Goal: Task Accomplishment & Management: Use online tool/utility

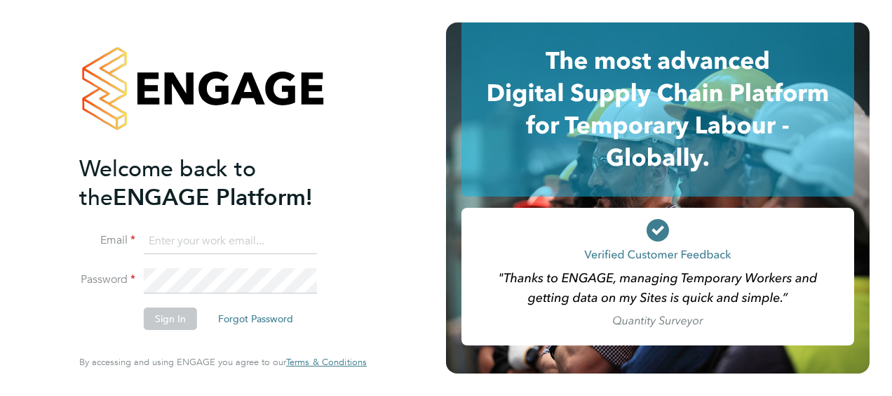
type input "[PERSON_NAME][EMAIL_ADDRESS][PERSON_NAME][DOMAIN_NAME]"
click at [233, 267] on li "Email [PERSON_NAME][EMAIL_ADDRESS][PERSON_NAME][DOMAIN_NAME]" at bounding box center [216, 248] width 274 height 39
click at [187, 317] on button "Sign In" at bounding box center [170, 318] width 53 height 22
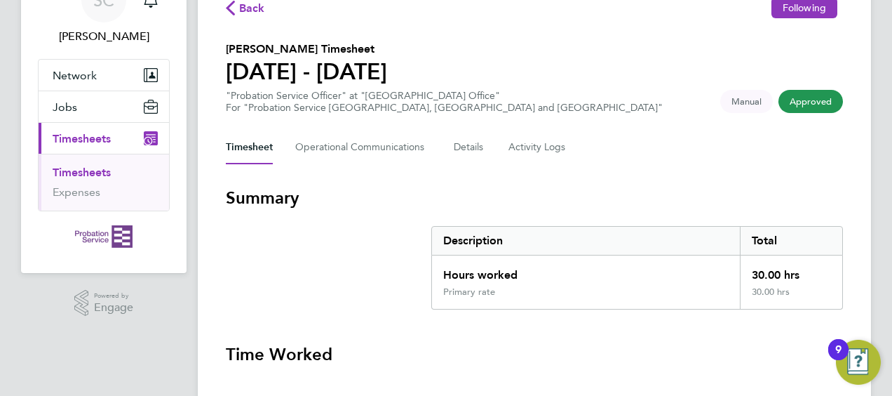
scroll to position [36, 0]
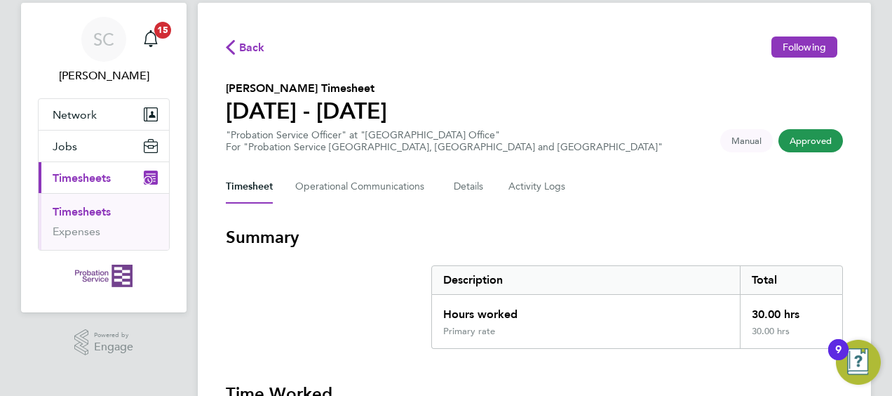
click at [83, 212] on link "Timesheets" at bounding box center [82, 211] width 58 height 13
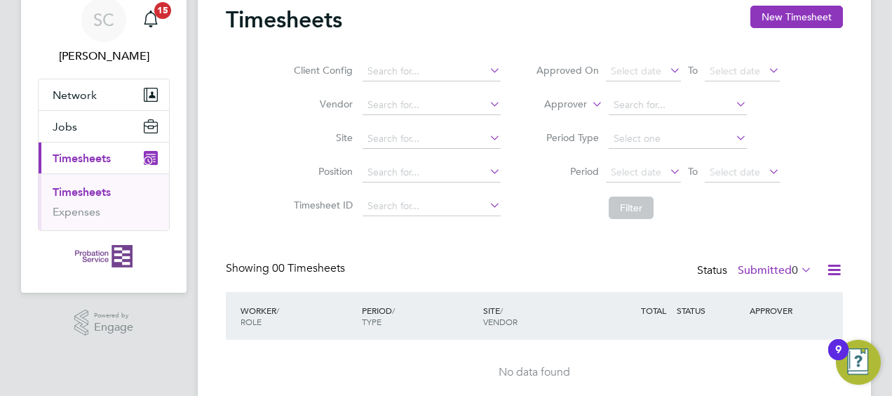
scroll to position [84, 0]
